Goal: Navigation & Orientation: Find specific page/section

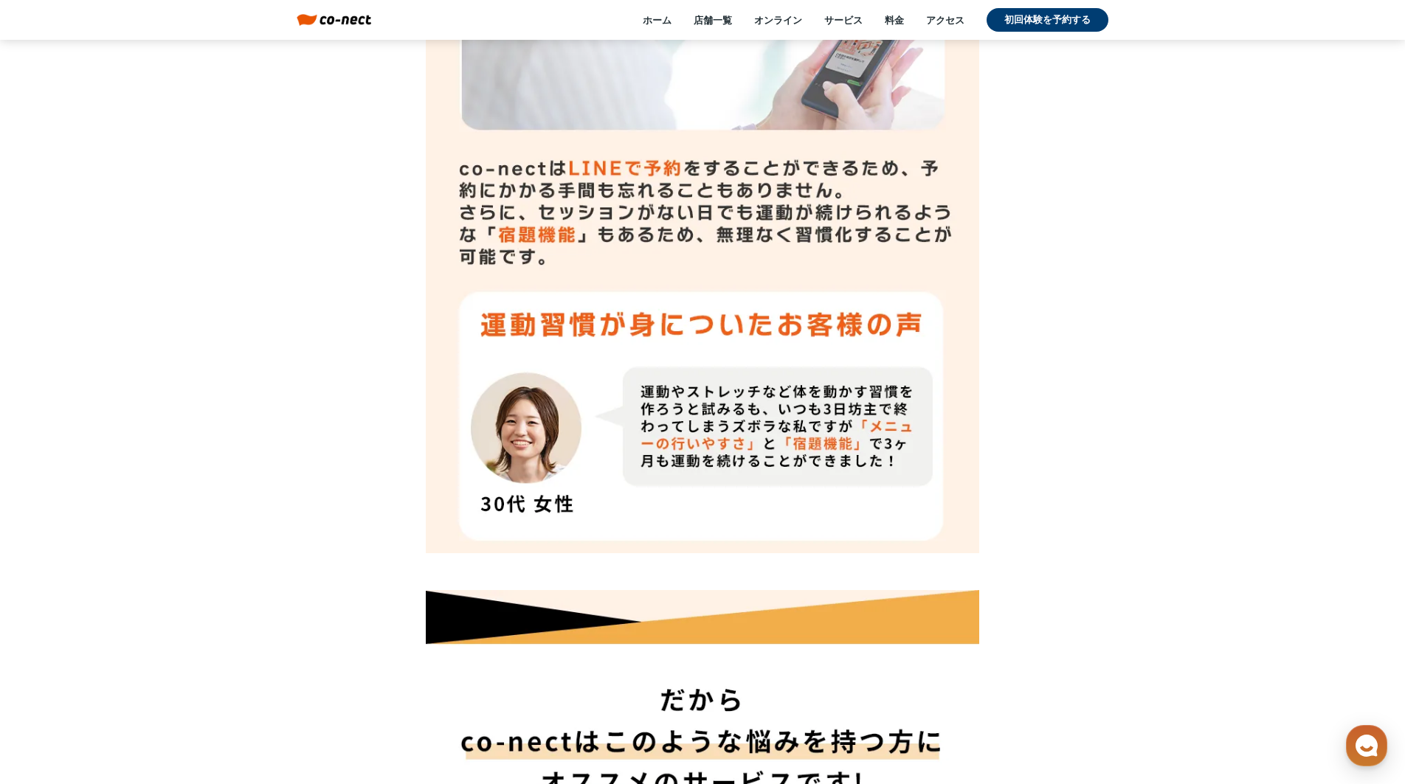
scroll to position [12226, 0]
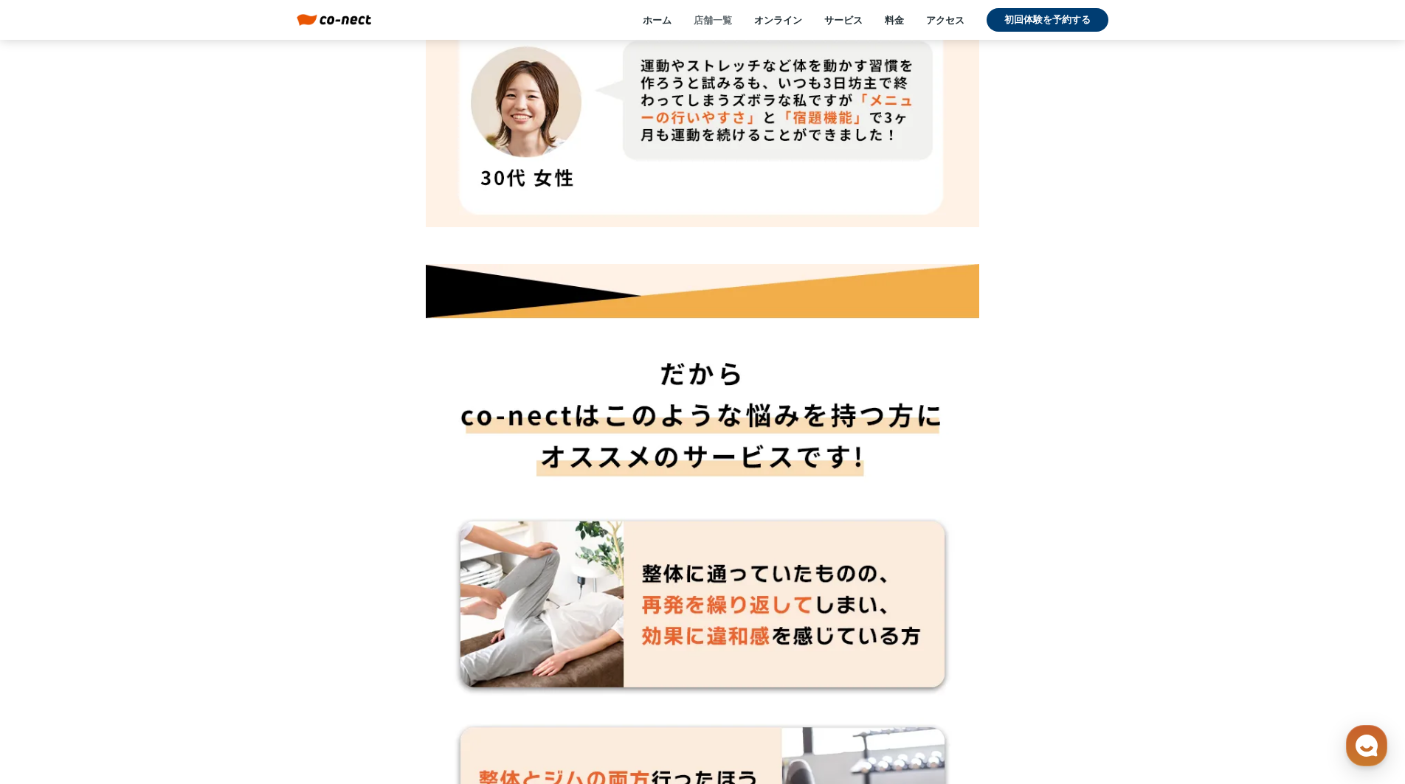
click at [711, 18] on link "店舗一覧" at bounding box center [713, 19] width 38 height 13
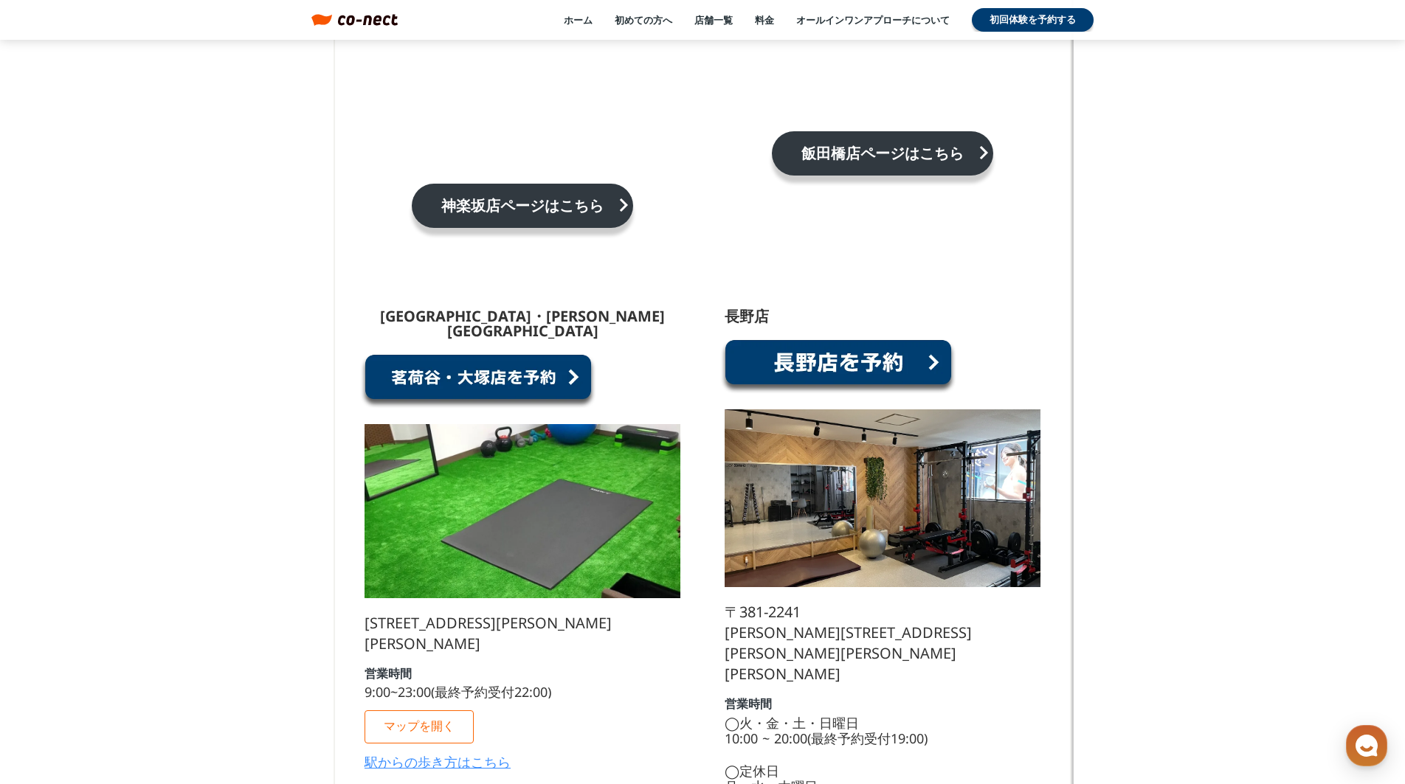
scroll to position [1334, 0]
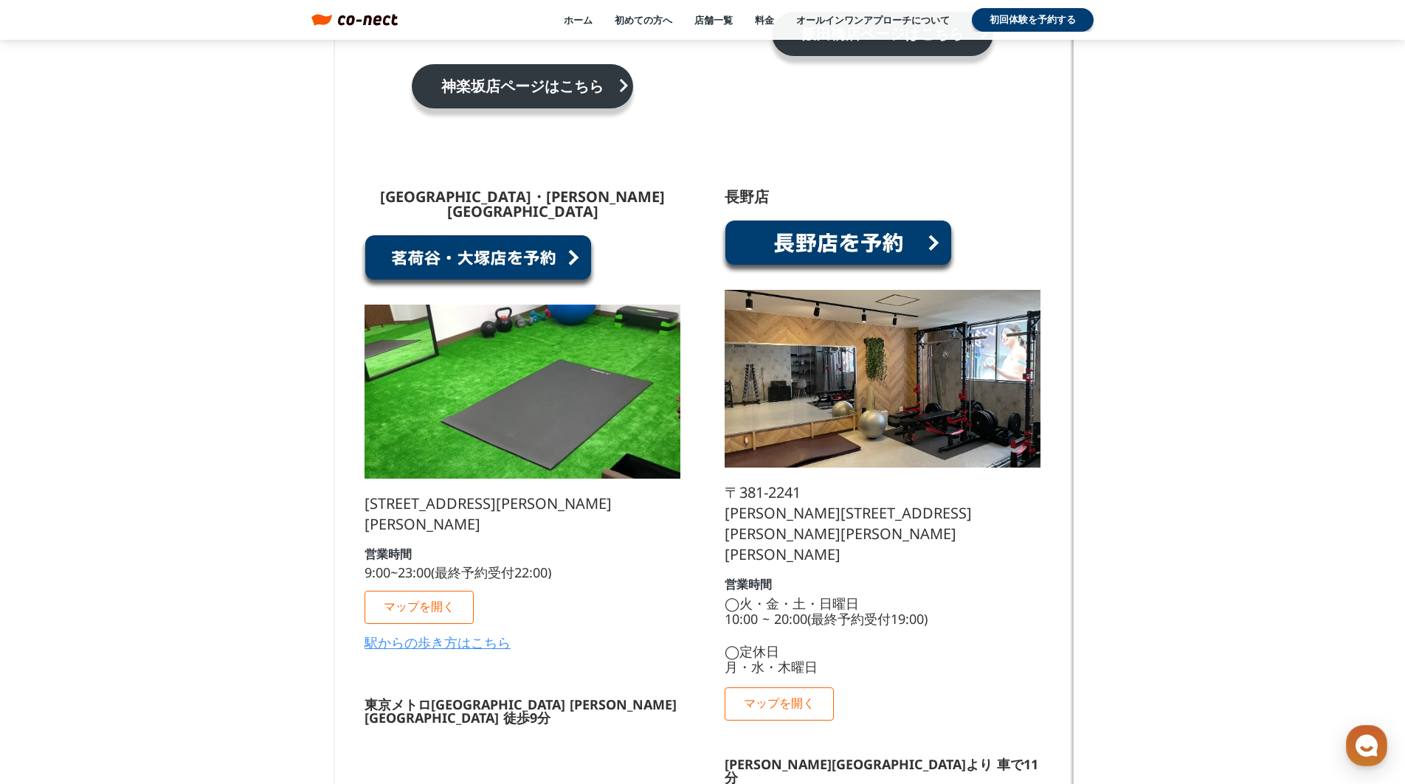
click at [460, 548] on div "営業時間 9:00~23:00(最終予約受付22:00)" at bounding box center [458, 563] width 187 height 31
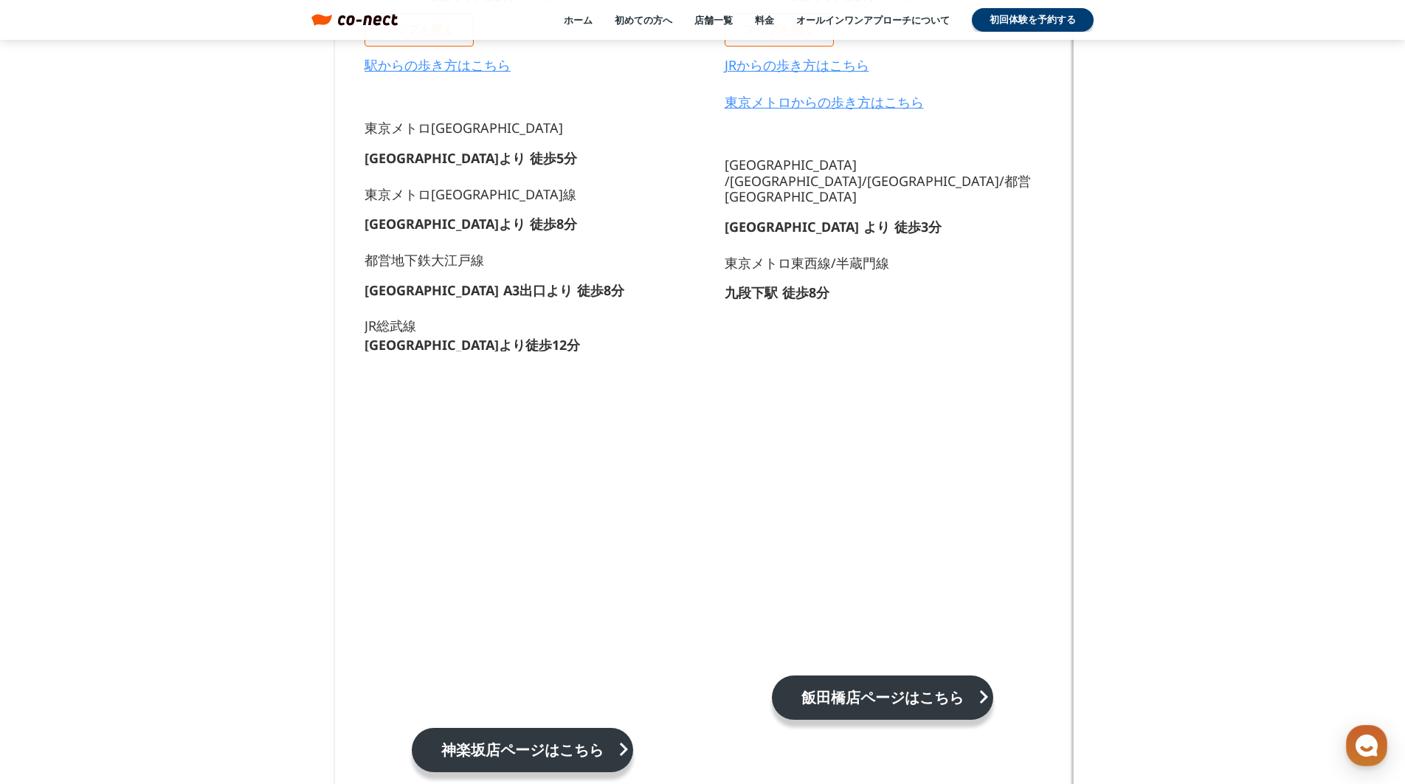
scroll to position [446, 0]
